Goal: Task Accomplishment & Management: Manage account settings

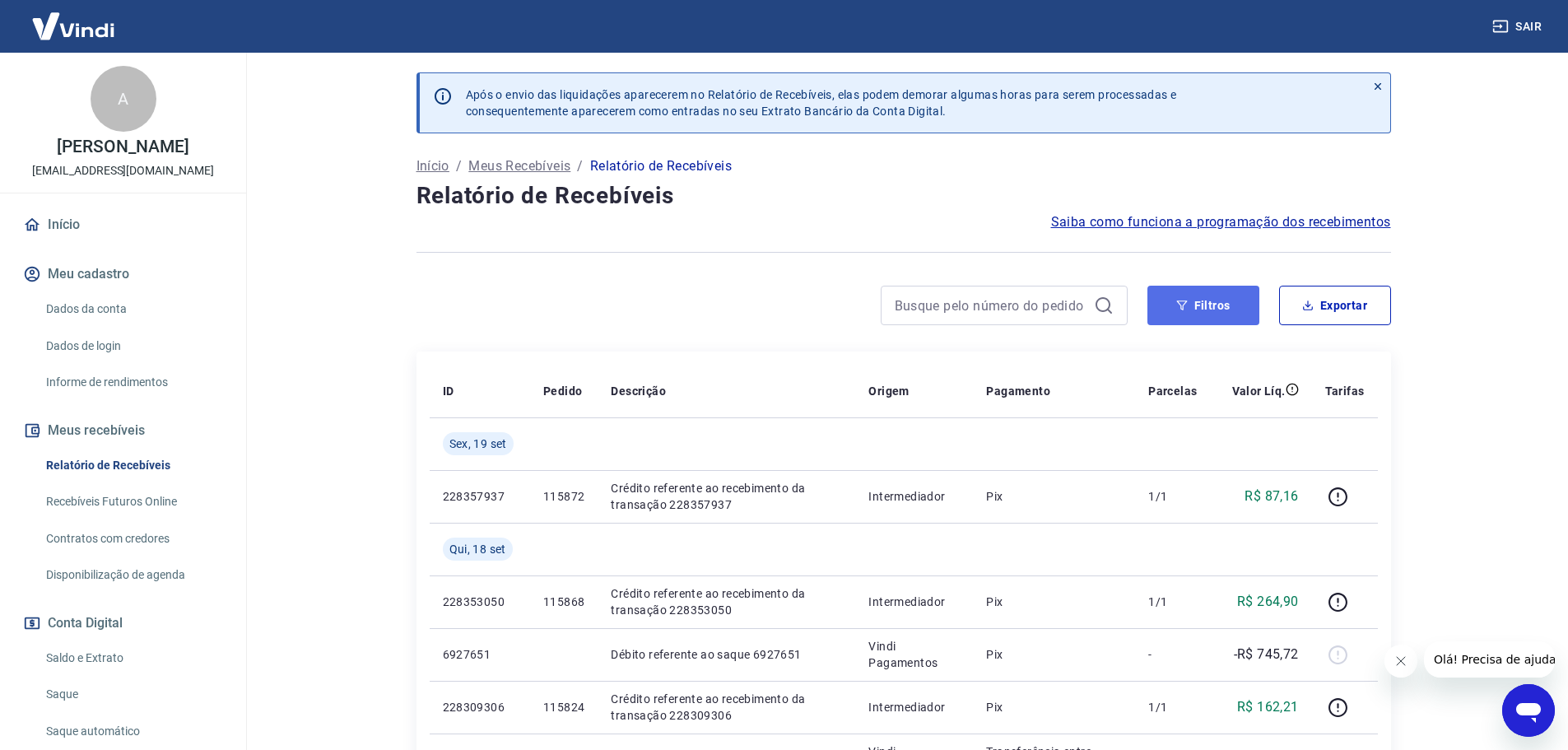
click at [1194, 311] on button "Filtros" at bounding box center [1203, 305] width 112 height 40
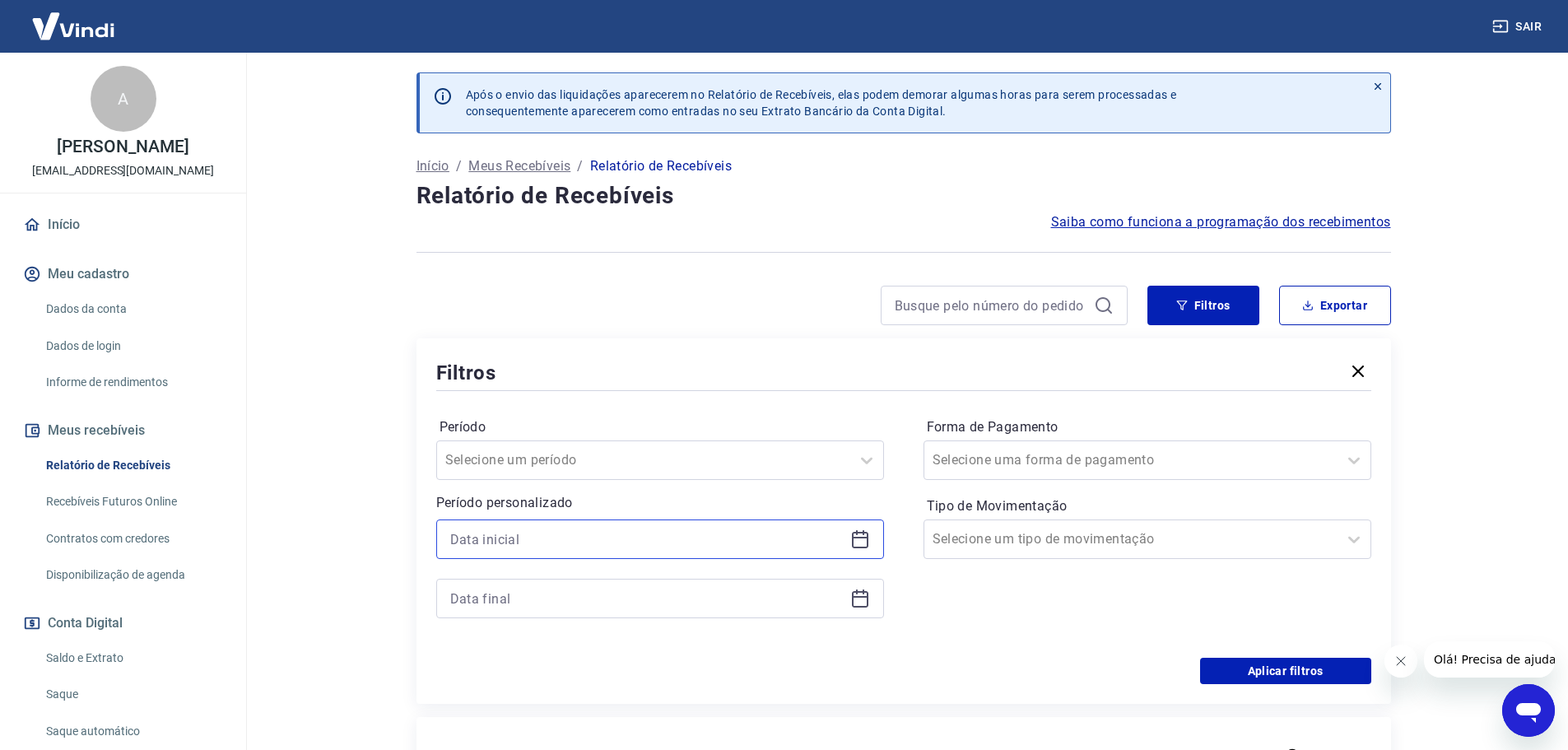
click at [491, 539] on input at bounding box center [647, 539] width 394 height 25
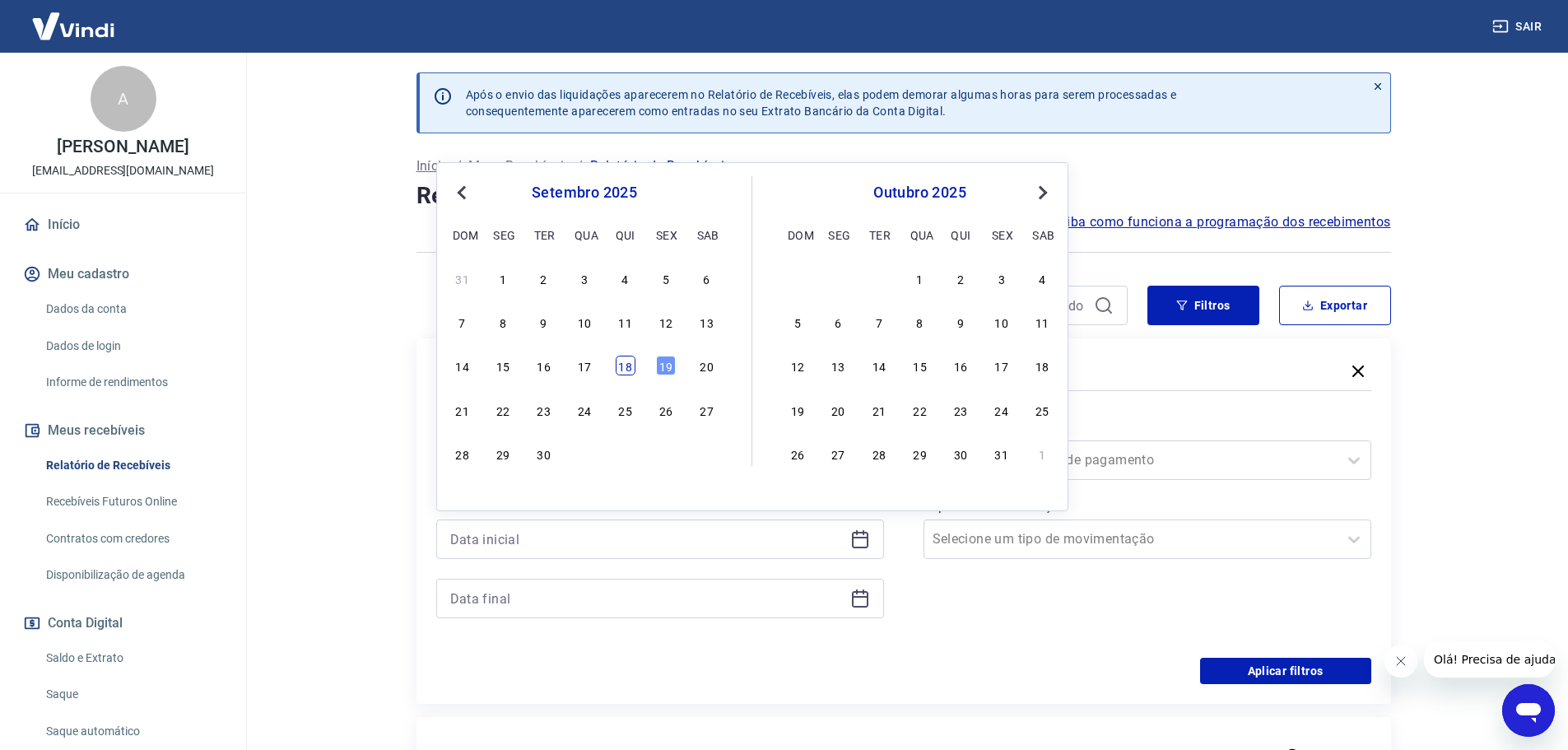
click at [629, 371] on div "18" at bounding box center [626, 365] width 19 height 19
type input "[DATE]"
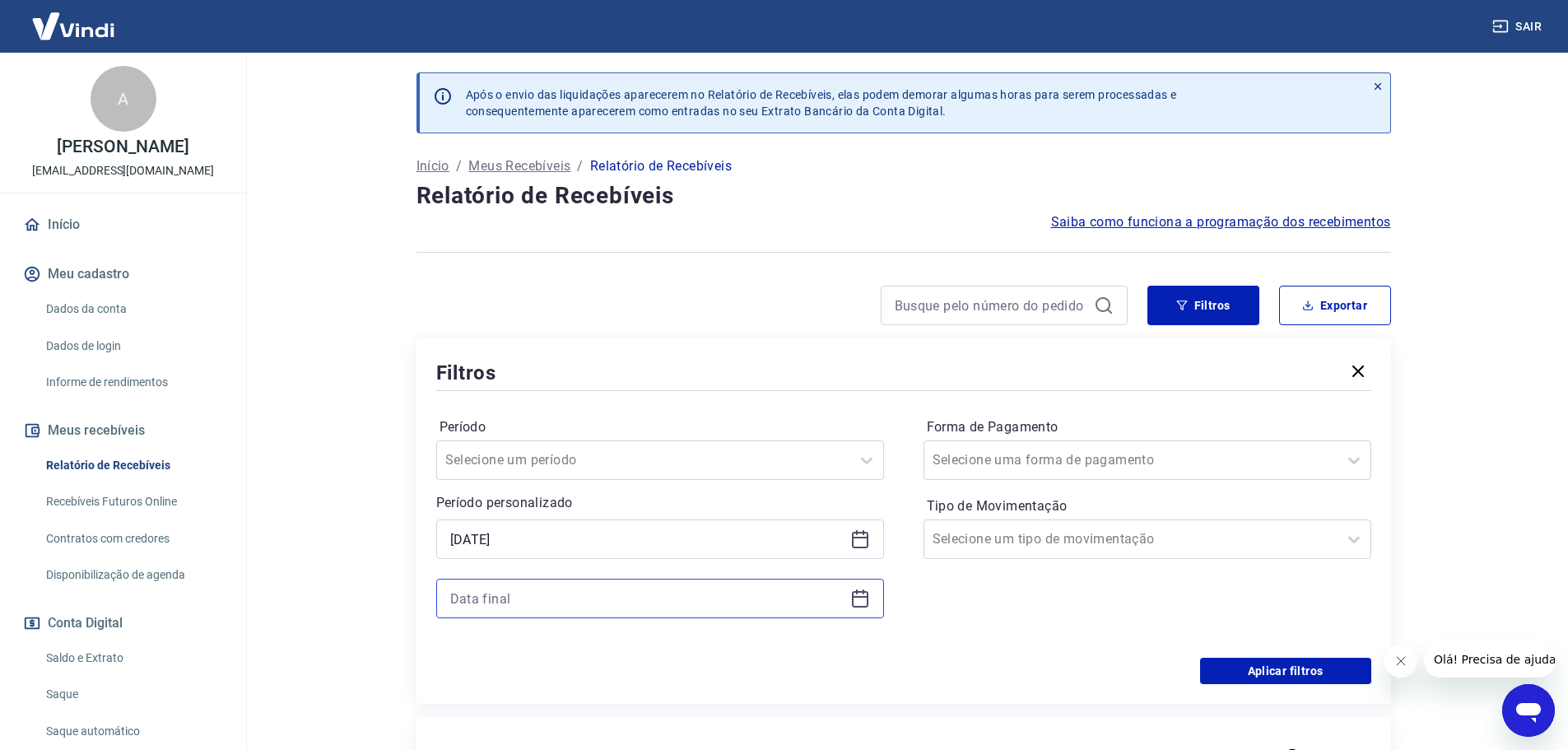
click at [529, 604] on input at bounding box center [647, 598] width 394 height 25
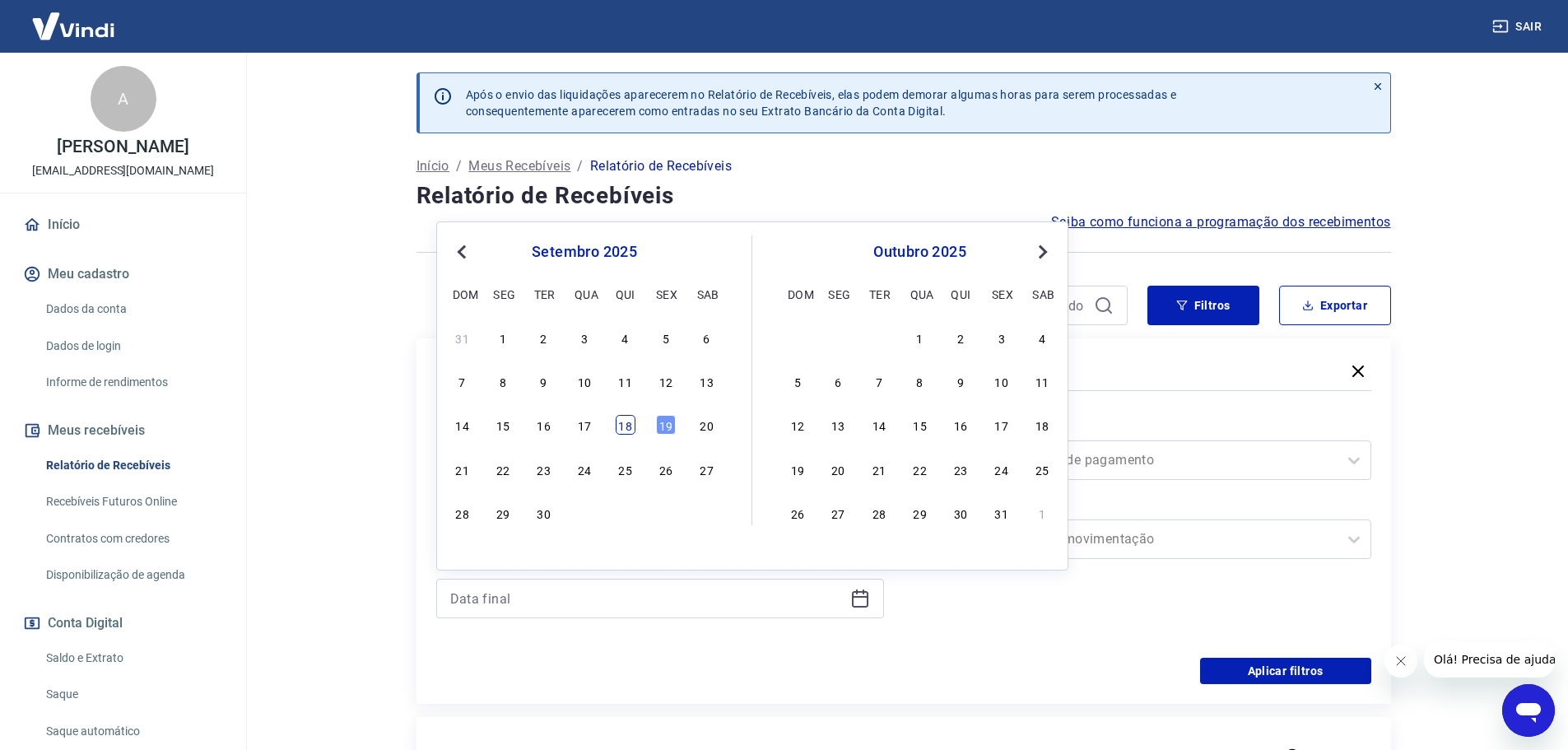
click at [628, 427] on div "18" at bounding box center [626, 424] width 19 height 19
type input "[DATE]"
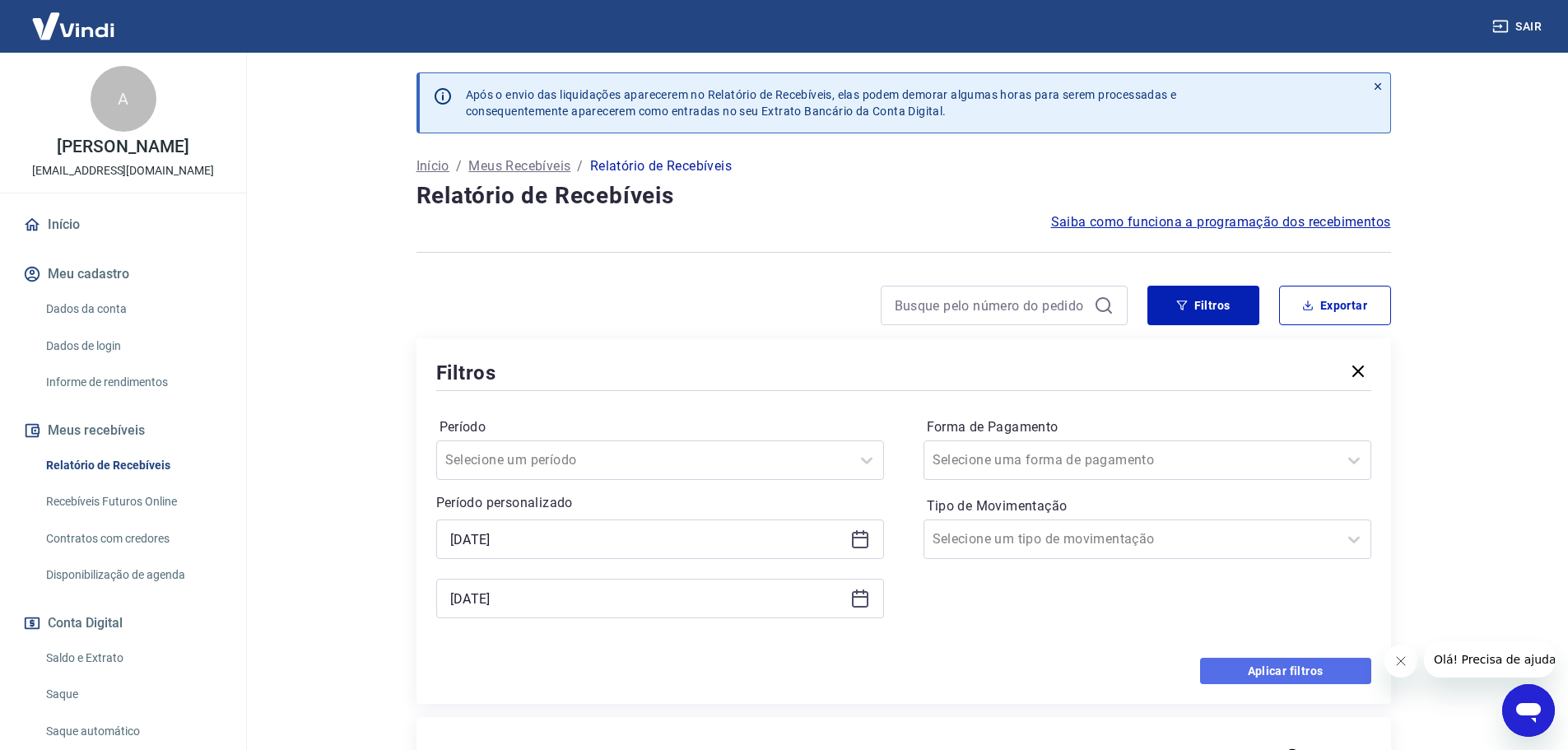
click at [1298, 674] on button "Aplicar filtros" at bounding box center [1286, 671] width 171 height 26
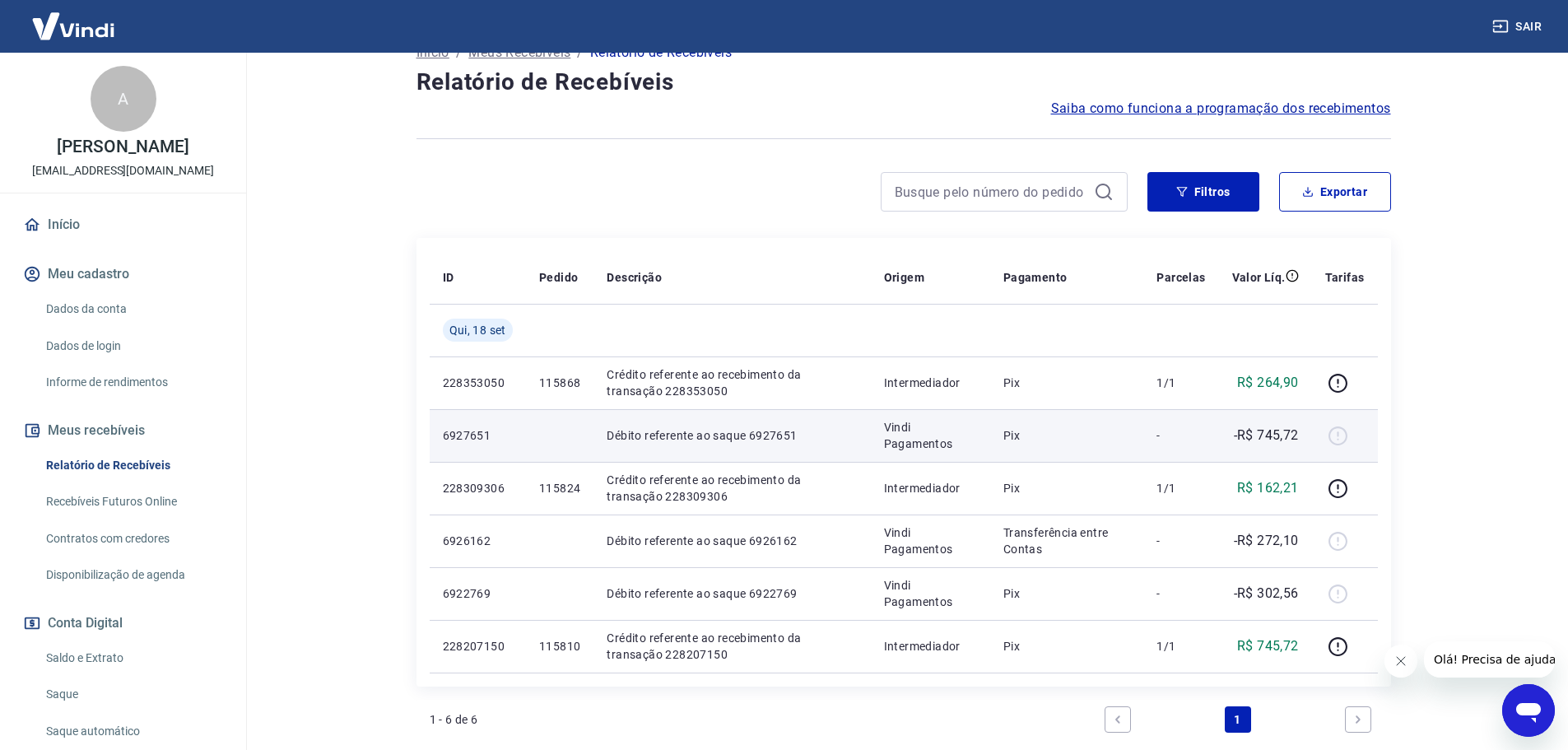
scroll to position [142, 0]
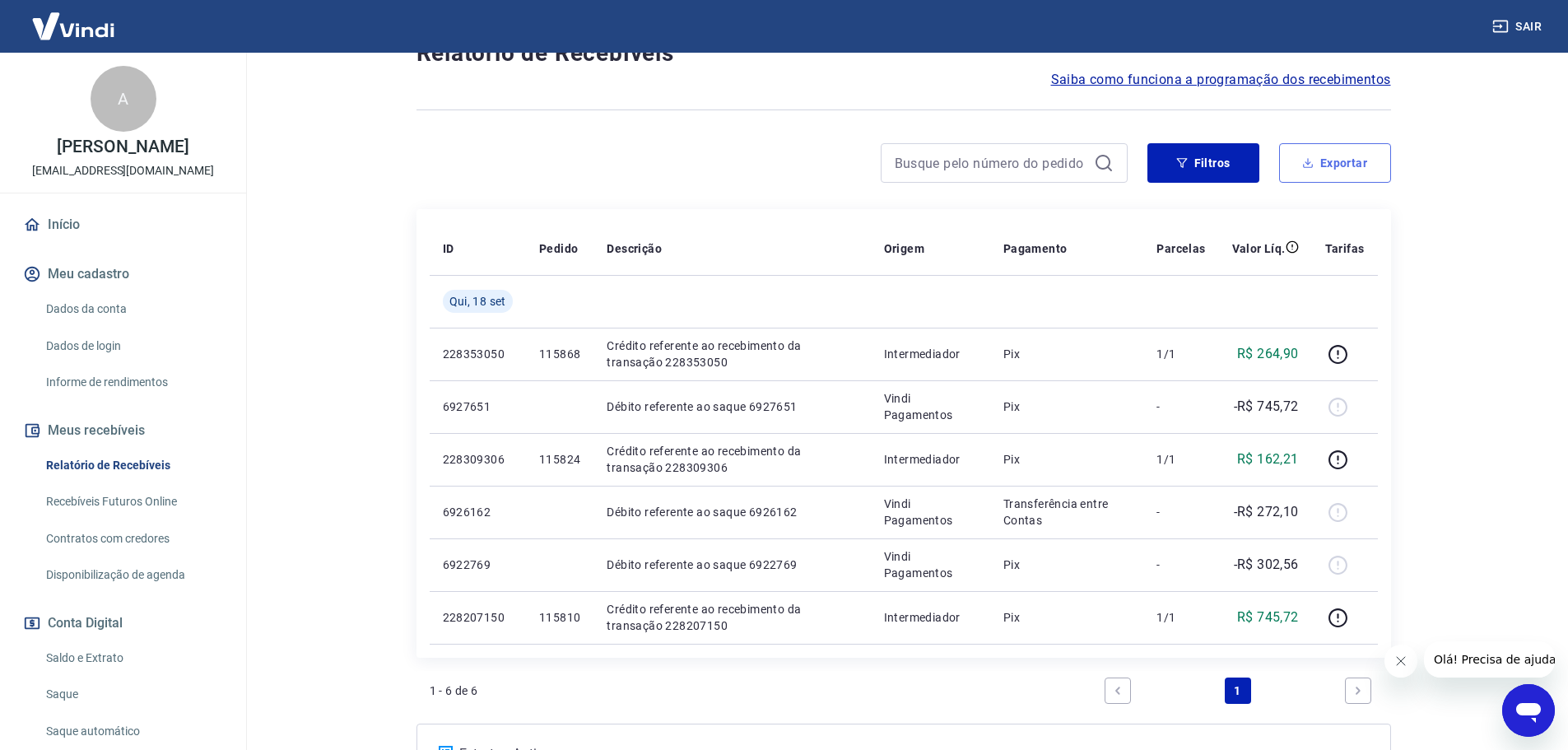
click at [1361, 166] on button "Exportar" at bounding box center [1334, 162] width 112 height 40
type input "[DATE]"
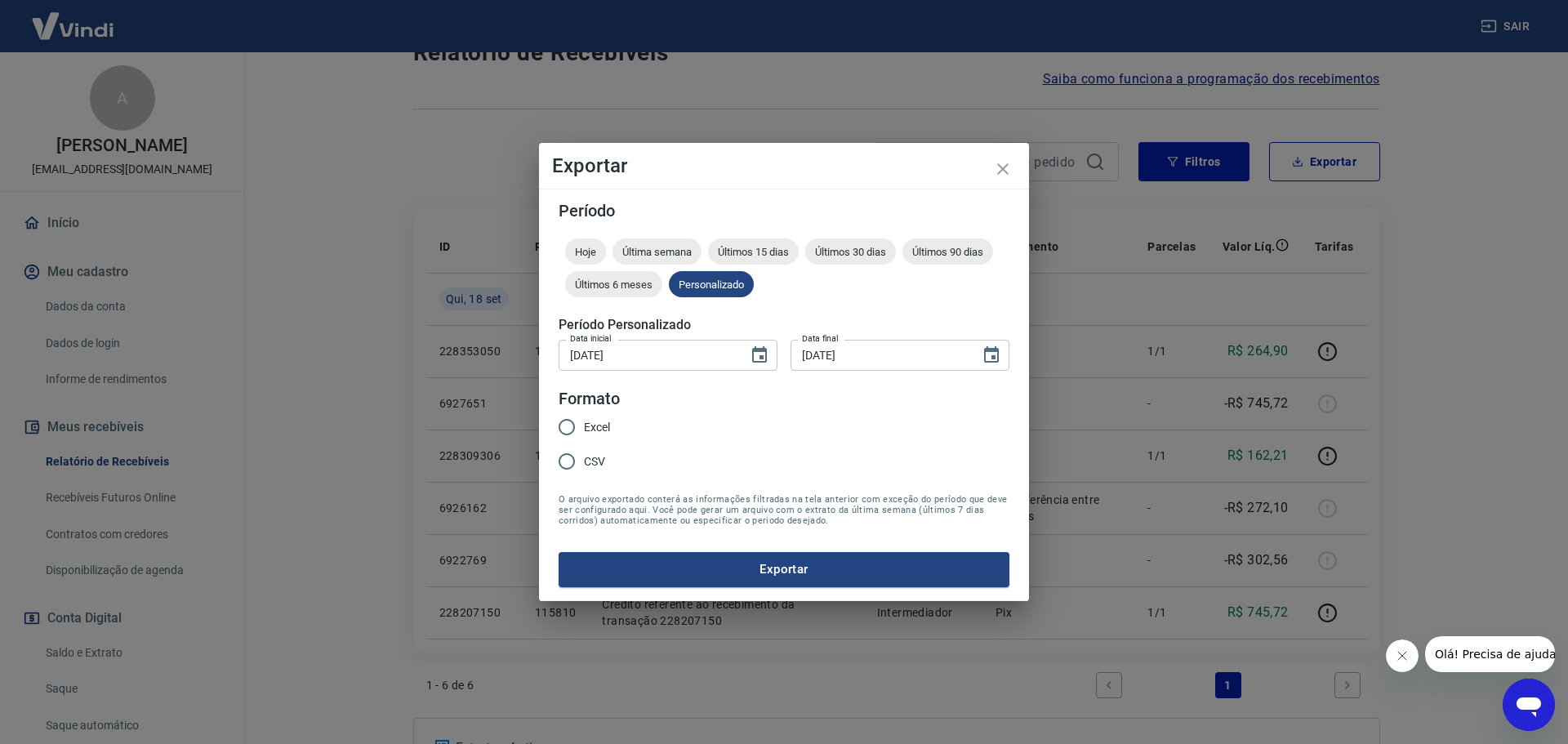
click at [590, 429] on span "Excel" at bounding box center [597, 427] width 26 height 18
click at [584, 429] on input "Excel" at bounding box center [566, 426] width 34 height 34
radio input "true"
click at [733, 578] on button "Exportar" at bounding box center [784, 568] width 451 height 34
